Goal: Task Accomplishment & Management: Use online tool/utility

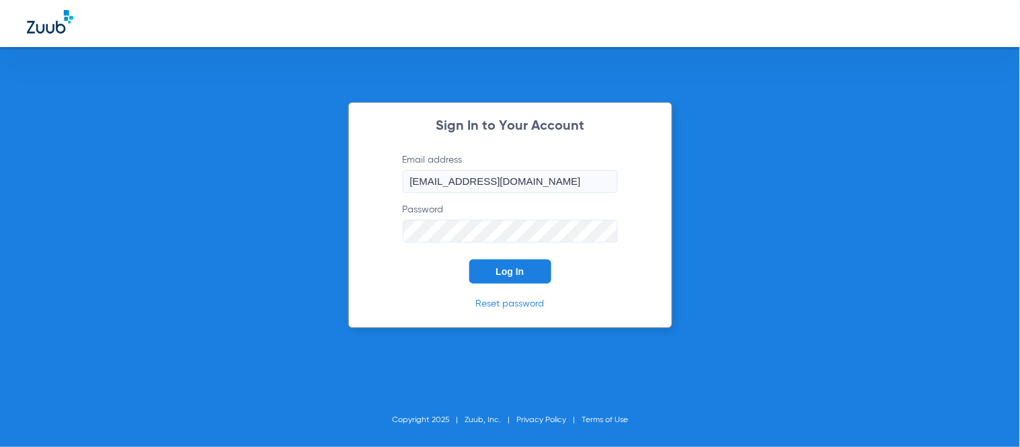
click at [504, 265] on button "Log In" at bounding box center [510, 272] width 82 height 24
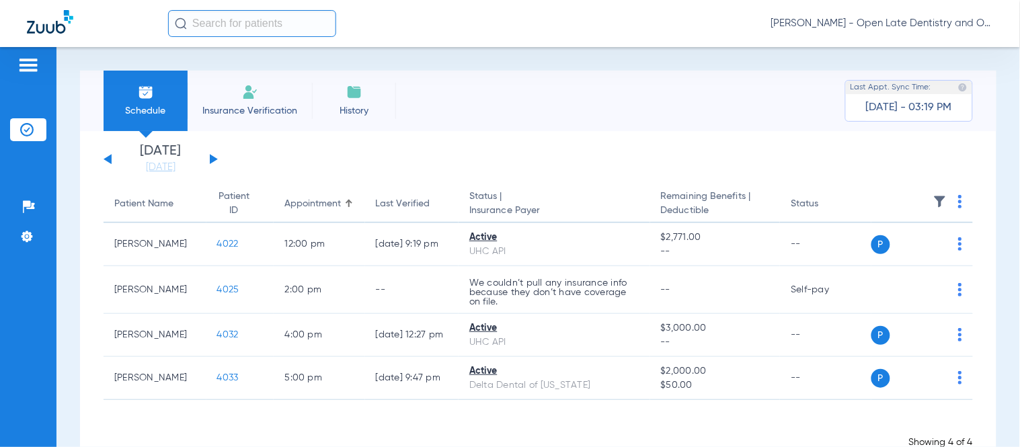
click at [232, 24] on input "text" at bounding box center [252, 23] width 168 height 27
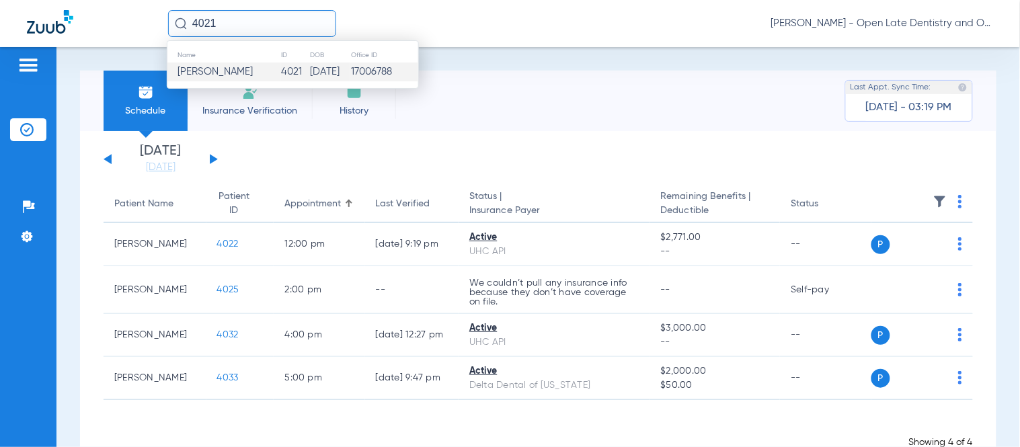
type input "4021"
click at [245, 74] on span "[PERSON_NAME]" at bounding box center [215, 72] width 75 height 10
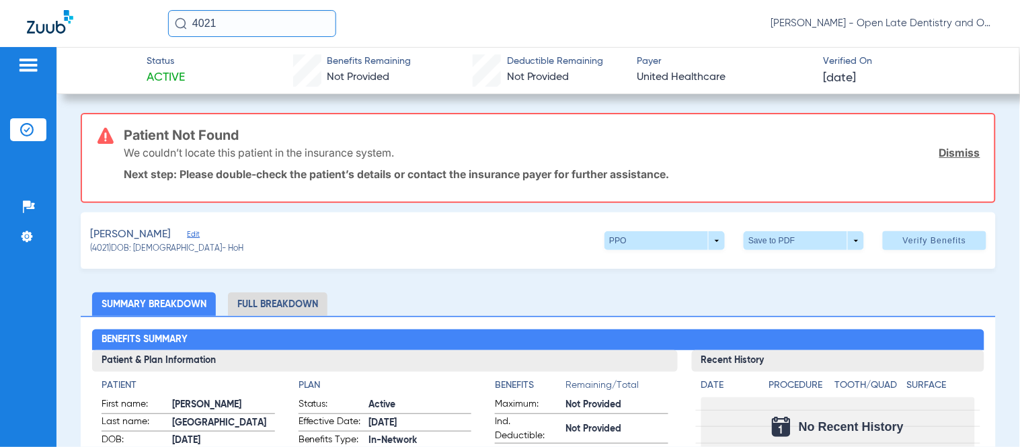
click at [950, 153] on link "Dismiss" at bounding box center [959, 152] width 41 height 13
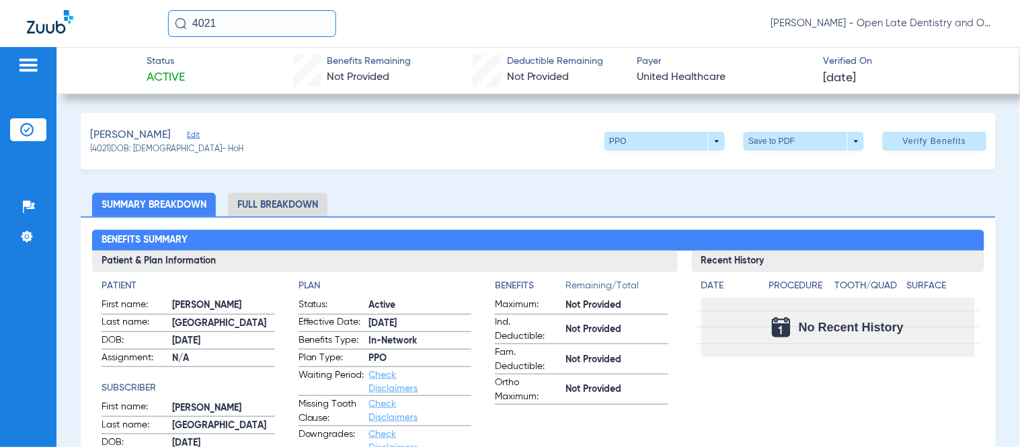
click at [187, 137] on span "Edit" at bounding box center [193, 136] width 12 height 13
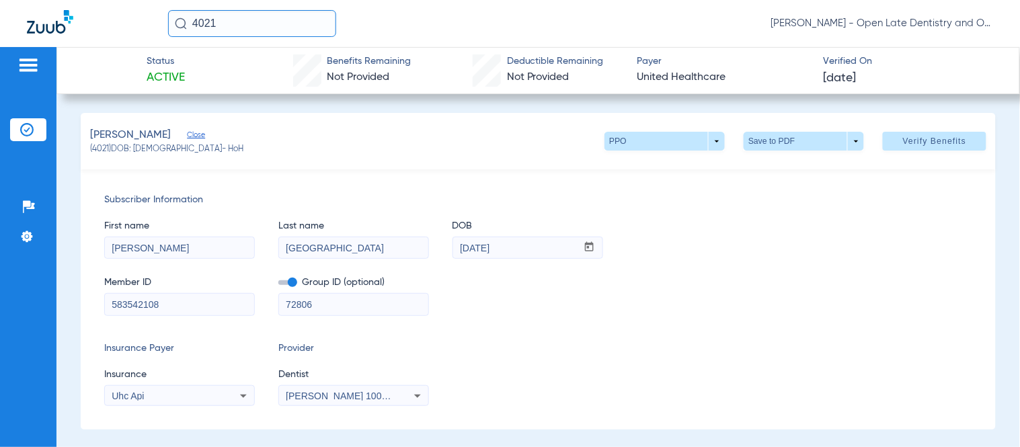
drag, startPoint x: 179, startPoint y: 301, endPoint x: -24, endPoint y: 294, distance: 203.2
click at [0, 294] on html "4021 [PERSON_NAME] - Open Late Dentistry and Orthodontics Patients Insurance Ve…" at bounding box center [510, 223] width 1020 height 447
paste input "929677683"
type input "929677683"
click at [908, 143] on span "Verify Benefits" at bounding box center [935, 141] width 64 height 11
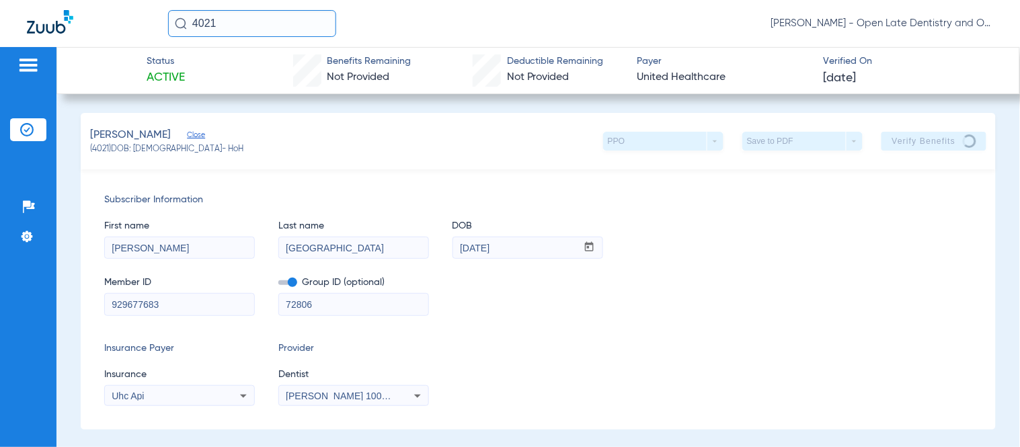
click at [231, 392] on div "Uhc Api" at bounding box center [179, 396] width 149 height 16
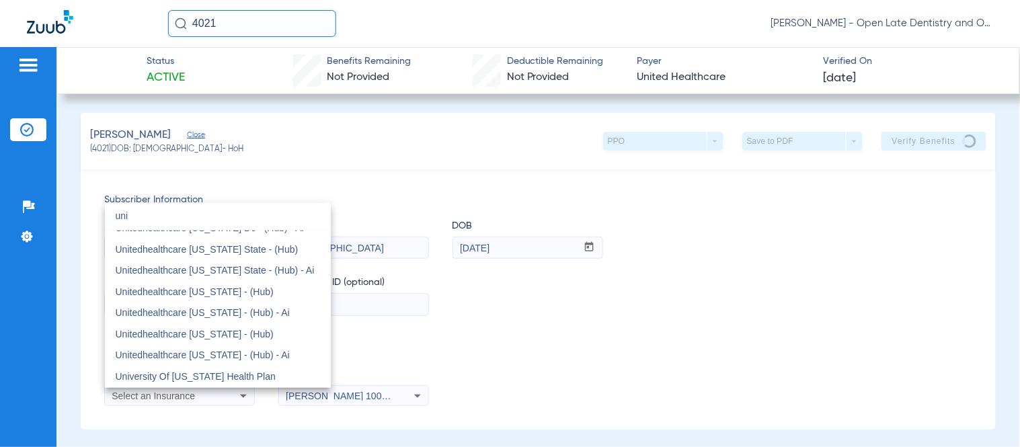
scroll to position [28, 0]
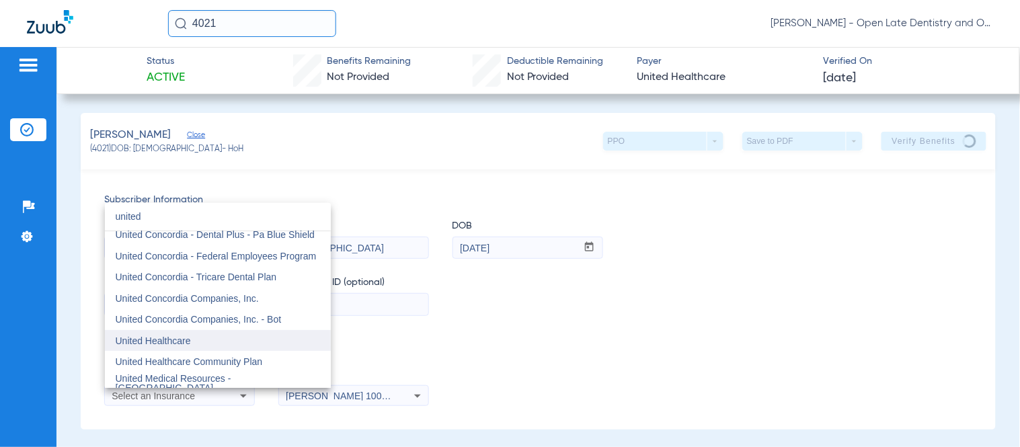
type input "united"
click at [192, 344] on mat-option "United Healthcare" at bounding box center [218, 341] width 226 height 22
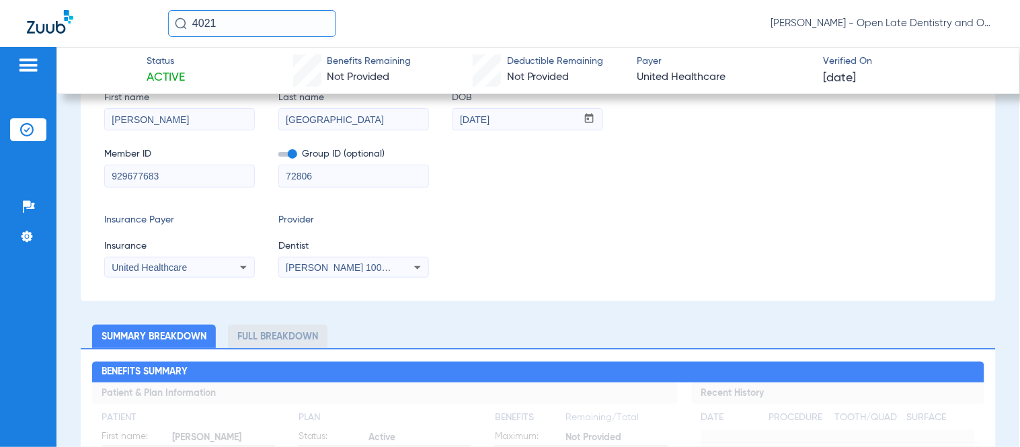
scroll to position [0, 0]
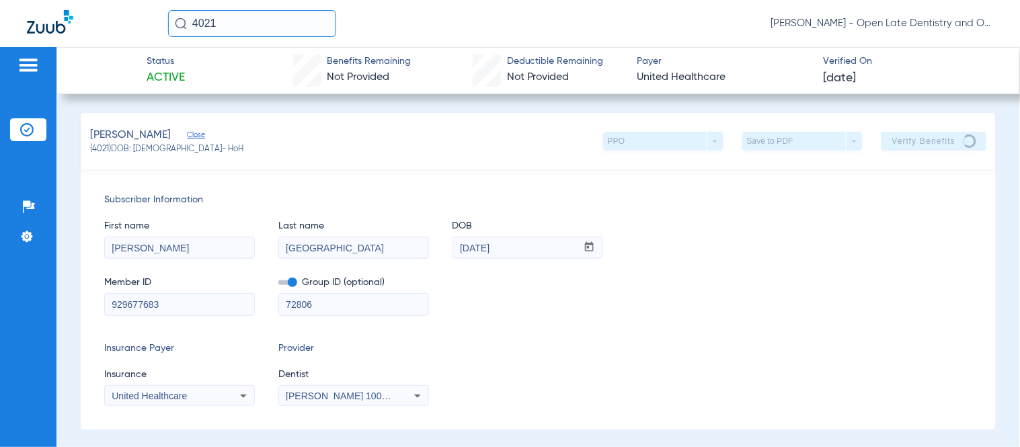
click at [681, 305] on div "Member ID 929677683 Group ID (optional) 72806" at bounding box center [538, 290] width 868 height 52
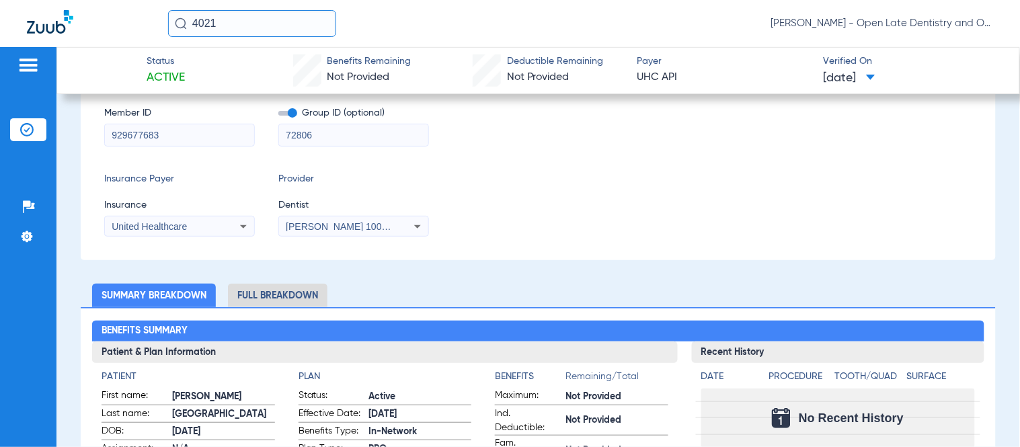
scroll to position [149, 0]
